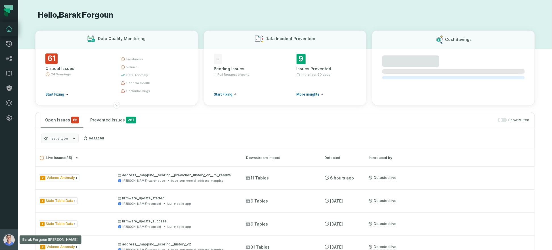
click at [11, 242] on img "button" at bounding box center [8, 239] width 11 height 11
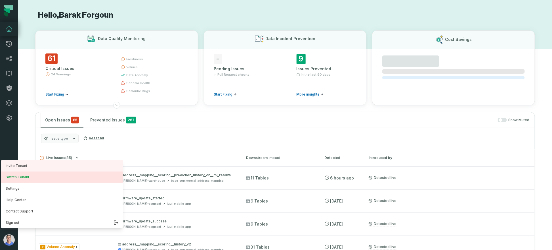
click at [32, 178] on button "Switch Tenant" at bounding box center [62, 176] width 122 height 11
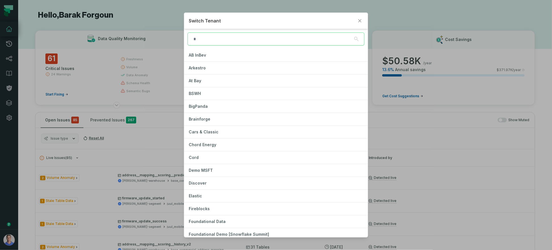
click at [304, 37] on input "search" at bounding box center [276, 38] width 177 height 13
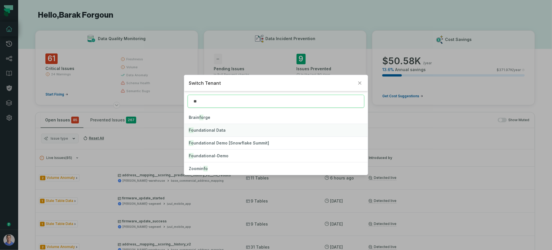
type input "**"
click at [220, 133] on button "Fo undational Data" at bounding box center [275, 130] width 183 height 12
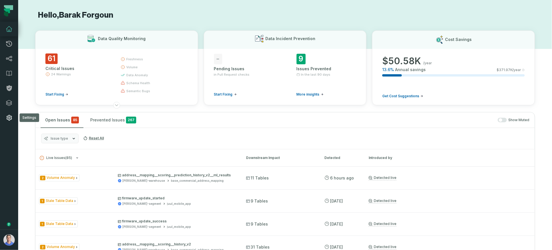
click at [13, 114] on link "Settings" at bounding box center [9, 117] width 18 height 15
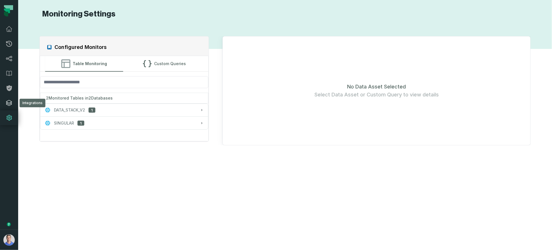
click at [13, 103] on link "Integrations" at bounding box center [9, 102] width 18 height 15
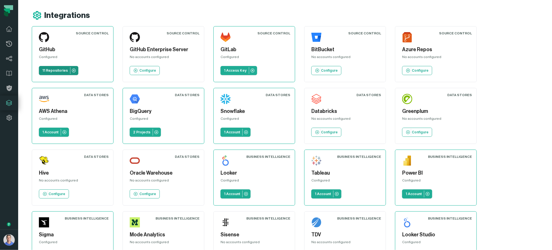
click at [58, 70] on p "11 Repositories" at bounding box center [55, 70] width 26 height 5
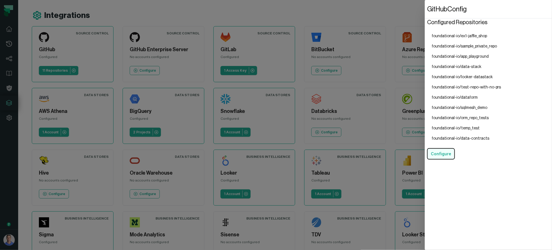
click at [445, 156] on button "Configure" at bounding box center [441, 153] width 28 height 11
click at [486, 45] on li "foundational-io/sample_private_repo" at bounding box center [466, 46] width 79 height 10
click at [425, 12] on dialog "GitHub Config Configured Repositories foundational-io/ex1-jaffle_shop foundatio…" at bounding box center [488, 125] width 127 height 250
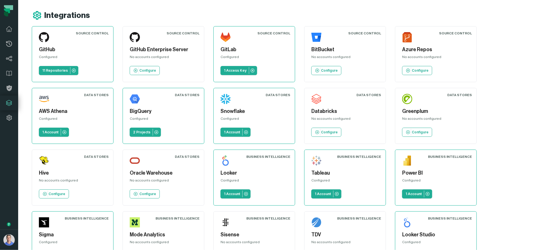
click at [84, 52] on h5 "GitHub" at bounding box center [73, 50] width 68 height 8
click at [15, 240] on button "Barak Forgoun (Foundational Data) [EMAIL_ADDRESS][DOMAIN_NAME]" at bounding box center [9, 239] width 18 height 20
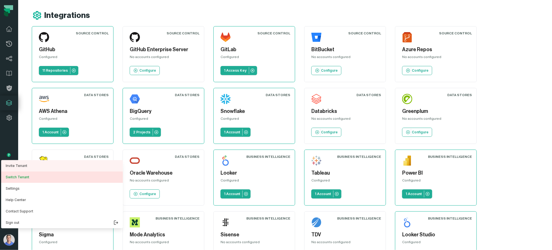
click at [30, 178] on button "Switch Tenant" at bounding box center [62, 176] width 122 height 11
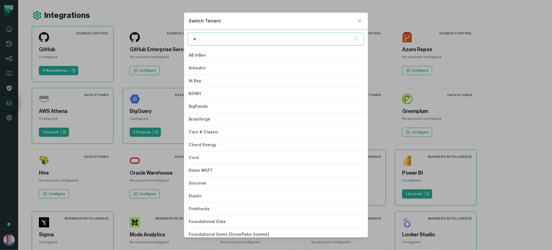
click at [267, 39] on input "search" at bounding box center [276, 38] width 177 height 13
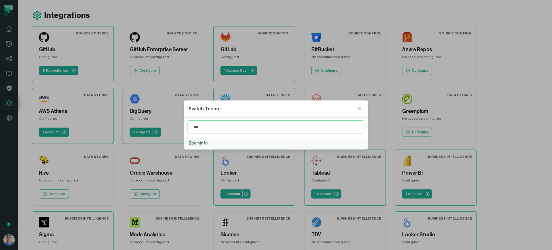
type input "***"
click at [207, 142] on span "Zoo minfo" at bounding box center [198, 142] width 19 height 5
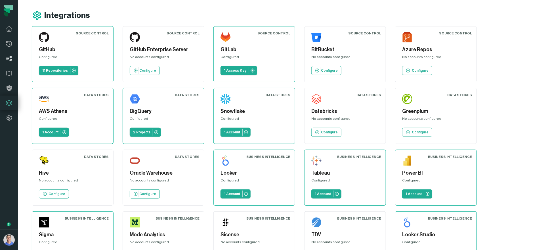
click at [9, 54] on link "Lineage" at bounding box center [9, 58] width 18 height 15
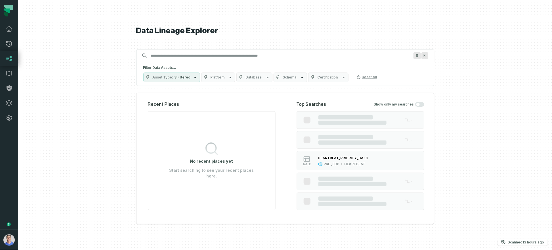
click at [213, 55] on input "Discovery Provider cmdk menu" at bounding box center [280, 55] width 266 height 9
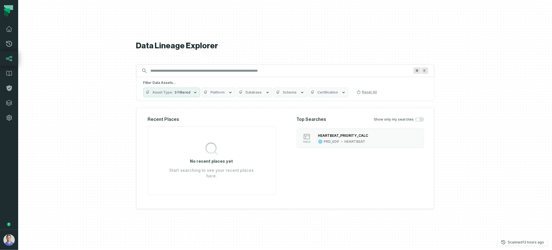
type input "*"
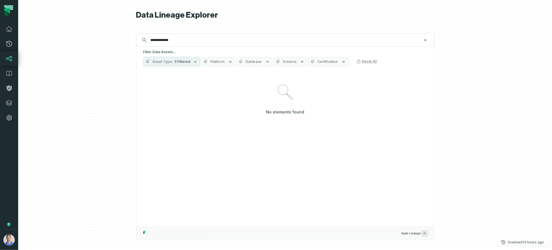
type input "**********"
click at [266, 60] on icon "button" at bounding box center [268, 61] width 5 height 5
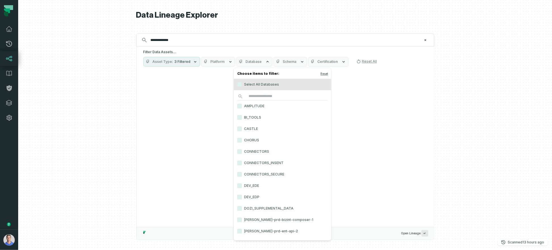
click at [289, 61] on span "Schema" at bounding box center [290, 61] width 14 height 5
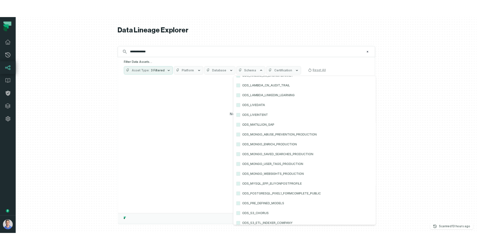
scroll to position [8107, 0]
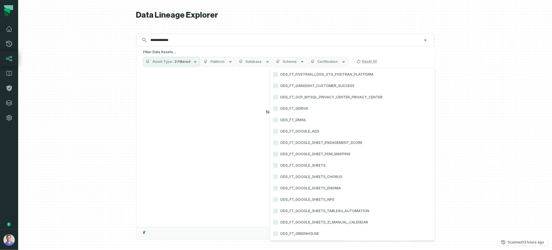
click at [216, 65] on button "Platform" at bounding box center [218, 62] width 34 height 10
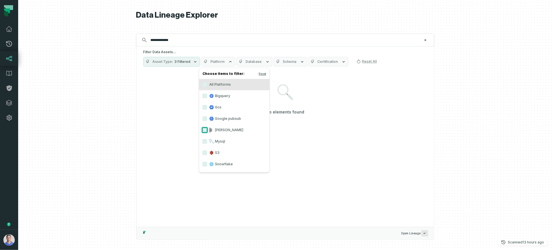
click at [204, 128] on button "[PERSON_NAME]" at bounding box center [205, 129] width 5 height 5
click at [202, 41] on input "**********" at bounding box center [284, 39] width 275 height 9
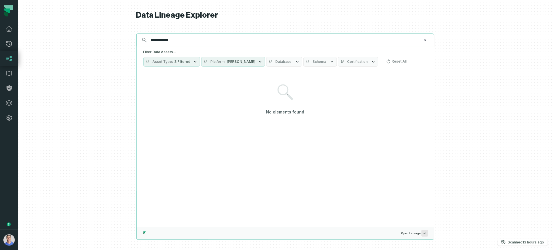
click at [202, 41] on input "**********" at bounding box center [284, 39] width 275 height 9
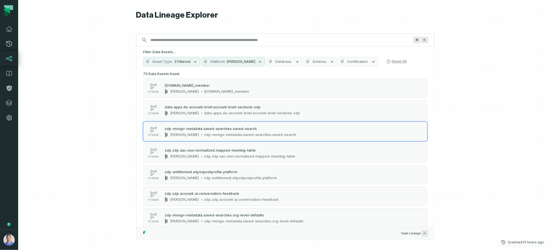
click at [477, 106] on div at bounding box center [285, 125] width 534 height 250
